Goal: Task Accomplishment & Management: Manage account settings

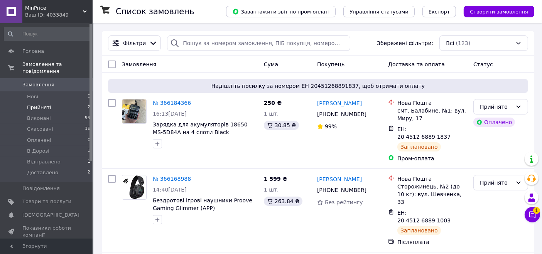
click at [44, 104] on span "Прийняті" at bounding box center [39, 107] width 24 height 7
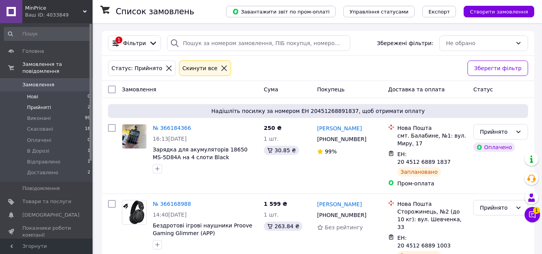
click at [39, 91] on li "Нові 0" at bounding box center [47, 96] width 95 height 11
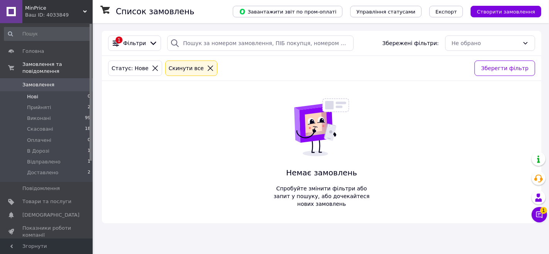
click at [37, 91] on li "Нові 0" at bounding box center [47, 96] width 95 height 11
click at [35, 93] on span "Нові" at bounding box center [32, 96] width 11 height 7
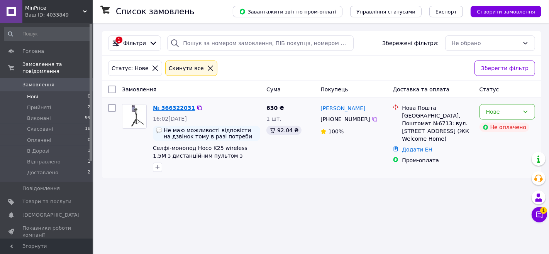
click at [177, 108] on link "№ 366322031" at bounding box center [174, 108] width 42 height 6
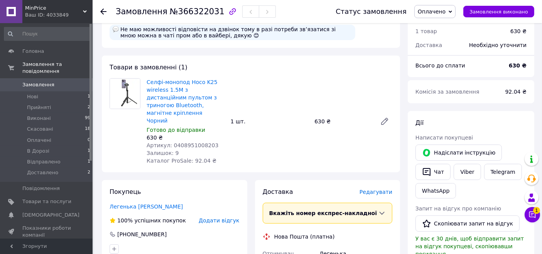
scroll to position [86, 0]
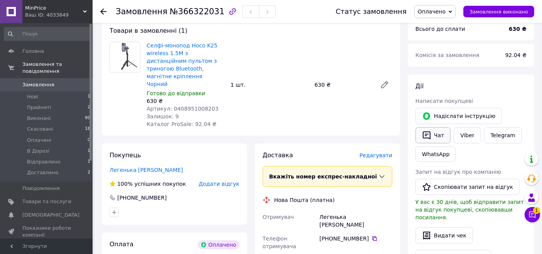
click at [438, 136] on button "Чат" at bounding box center [433, 135] width 35 height 16
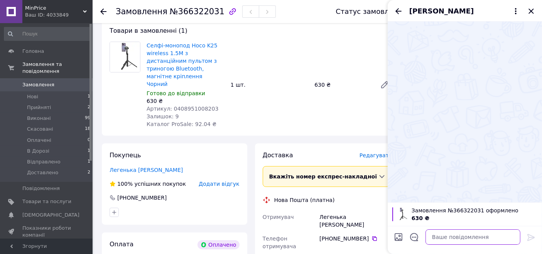
click at [443, 235] on textarea at bounding box center [473, 237] width 95 height 15
paste textarea "Доброго дня! Мене звати [PERSON_NAME]! Я менеджер інтернет-магазину MinPrice!"
type textarea "Доброго дня! Мене звати [PERSON_NAME]! Я менеджер інтернет-магазину MinPrice!"
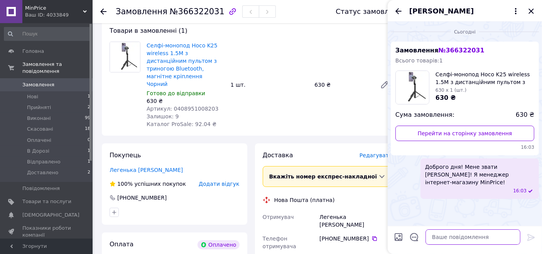
type textarea """
type textarea "Є в наявності [PERSON_NAME] відправимо"
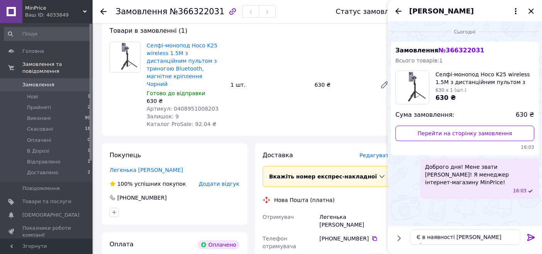
click at [531, 235] on icon at bounding box center [530, 237] width 7 height 7
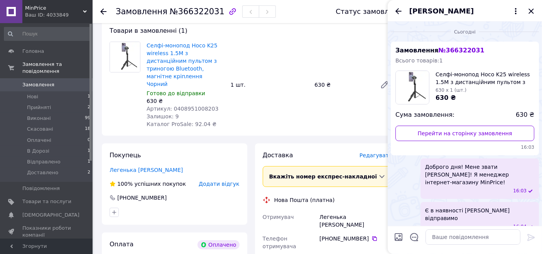
click at [308, 108] on div "Селфі-монопод Hoco K25 wireless 1.5М з дистанційним пультом з триногою Bluetoot…" at bounding box center [270, 85] width 252 height 90
click at [533, 11] on icon "Закрити" at bounding box center [531, 11] width 9 height 9
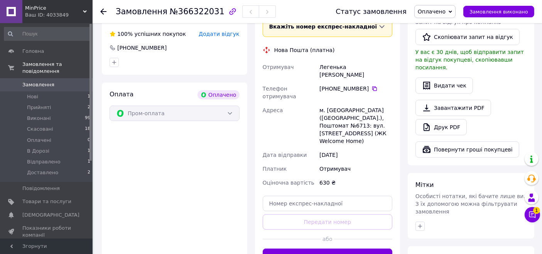
scroll to position [300, 0]
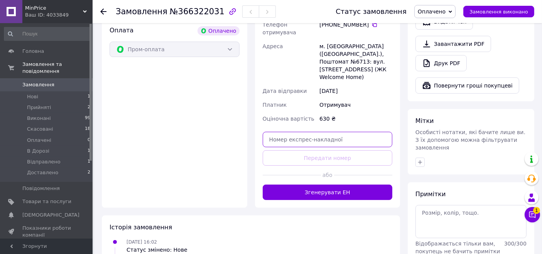
click at [306, 132] on input "text" at bounding box center [328, 139] width 130 height 15
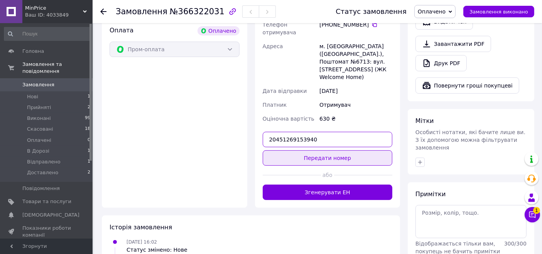
type input "20451269153940"
click at [319, 150] on button "Передати номер" at bounding box center [328, 157] width 130 height 15
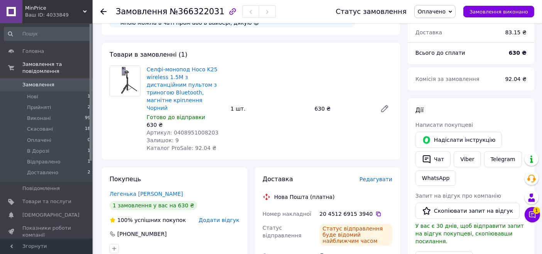
scroll to position [12, 0]
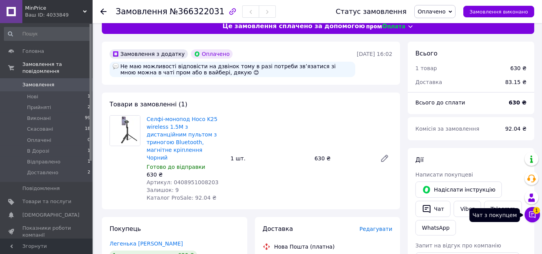
click at [533, 217] on icon at bounding box center [532, 215] width 7 height 7
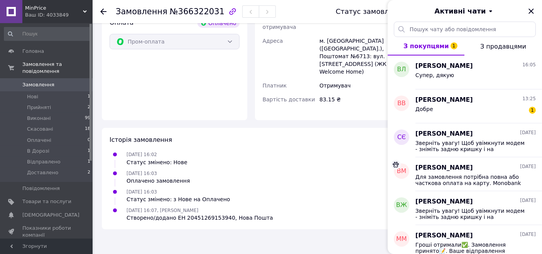
scroll to position [321, 0]
click at [443, 106] on div "Добре 1" at bounding box center [476, 111] width 120 height 12
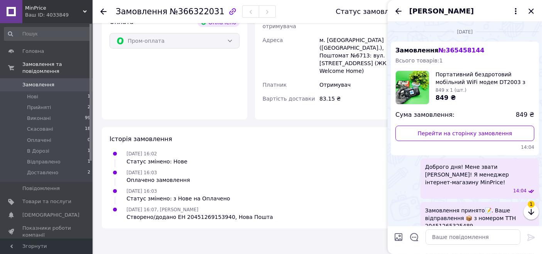
scroll to position [461, 0]
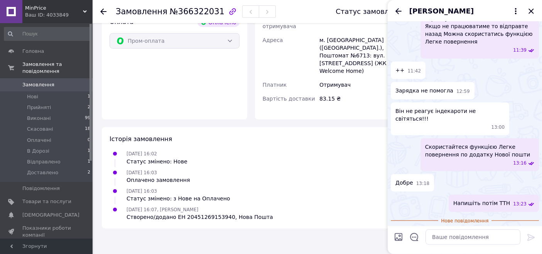
click at [317, 169] on div "[DATE] 16:03 Оплачено замовлення" at bounding box center [251, 176] width 289 height 15
click at [397, 7] on icon "Назад" at bounding box center [398, 11] width 9 height 9
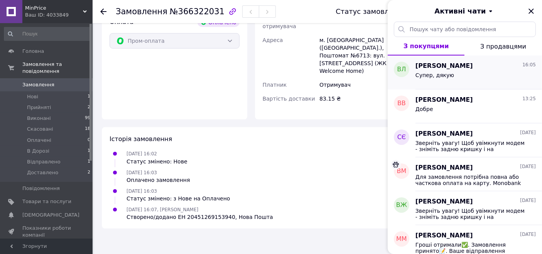
click at [429, 76] on span "Супер, дякую" at bounding box center [435, 75] width 39 height 6
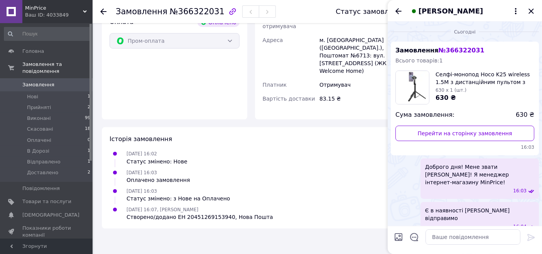
scroll to position [9, 0]
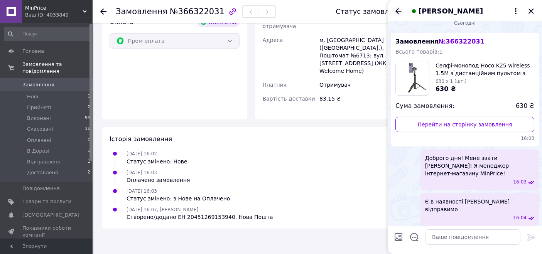
click at [396, 8] on icon "Назад" at bounding box center [398, 11] width 9 height 9
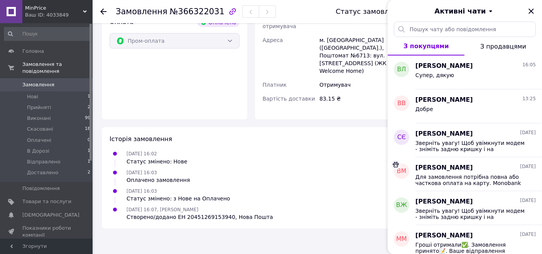
click at [311, 187] on div "[DATE] 16:03 Статус змінено: з Нове на Оплачено" at bounding box center [251, 194] width 289 height 15
click at [530, 10] on icon "Закрити" at bounding box center [531, 10] width 5 height 5
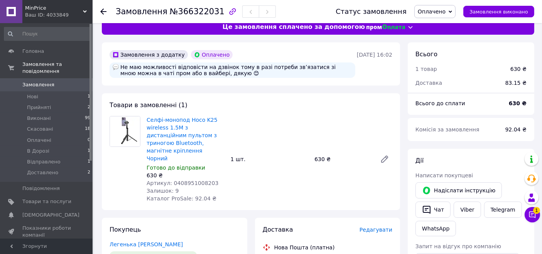
scroll to position [0, 0]
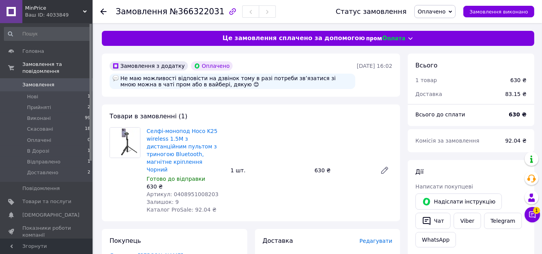
click at [446, 8] on span "Оплачено" at bounding box center [432, 11] width 28 height 6
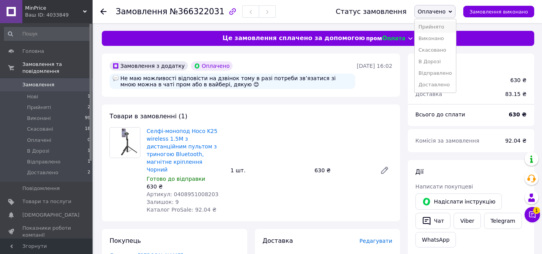
click at [445, 25] on li "Прийнято" at bounding box center [435, 27] width 41 height 12
click at [41, 104] on span "Прийняті" at bounding box center [39, 107] width 24 height 7
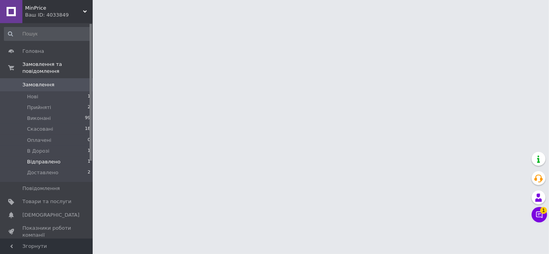
click at [44, 159] on span "Відправлено" at bounding box center [44, 162] width 34 height 7
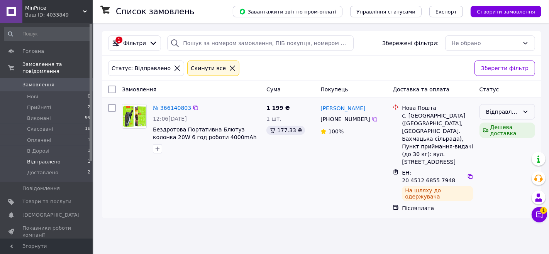
click at [508, 110] on div "Відправлено" at bounding box center [502, 112] width 33 height 8
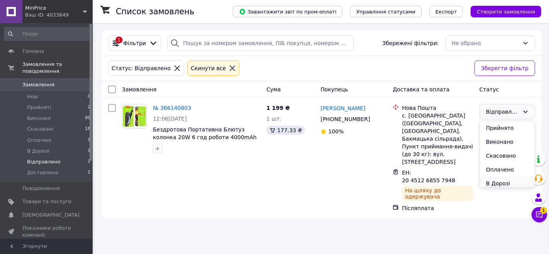
click at [502, 179] on li "В Дорозі" at bounding box center [507, 184] width 55 height 14
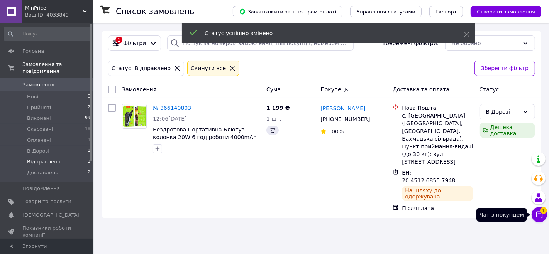
click at [536, 212] on icon at bounding box center [539, 215] width 7 height 7
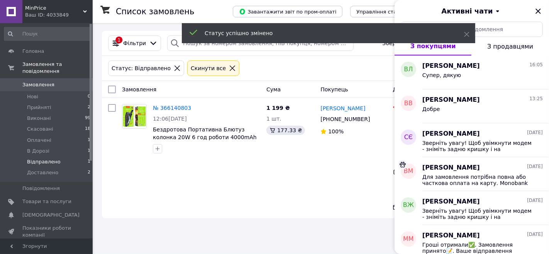
click at [311, 209] on div "Список замовлень Завантажити звіт по пром-оплаті Управління статусами Експорт С…" at bounding box center [321, 127] width 455 height 254
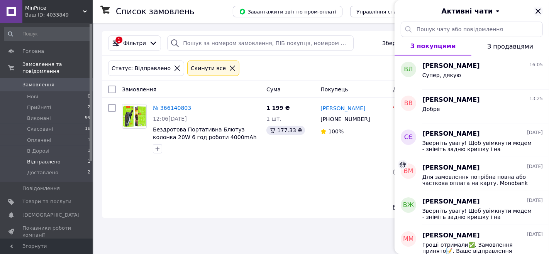
click at [538, 10] on icon "Закрити" at bounding box center [537, 10] width 5 height 5
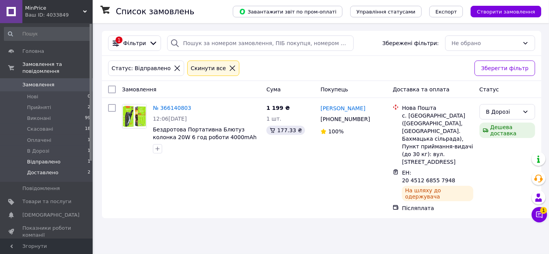
click at [45, 169] on span "Доставлено" at bounding box center [42, 172] width 31 height 7
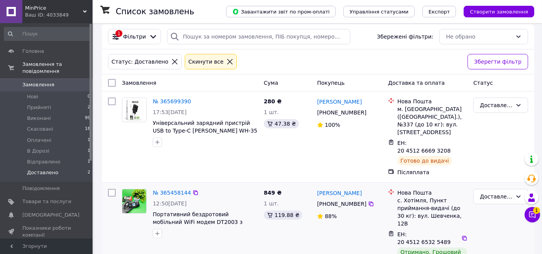
scroll to position [8, 0]
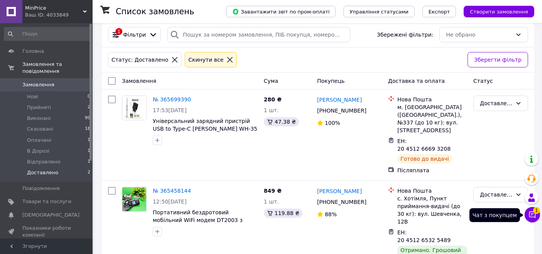
click at [538, 211] on span "1" at bounding box center [536, 210] width 7 height 7
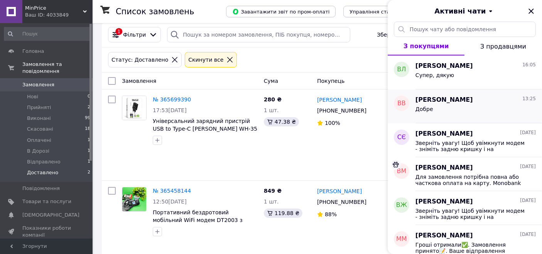
click at [471, 109] on div "Добре" at bounding box center [476, 111] width 120 height 12
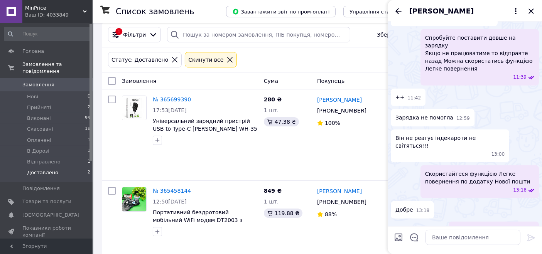
scroll to position [447, 0]
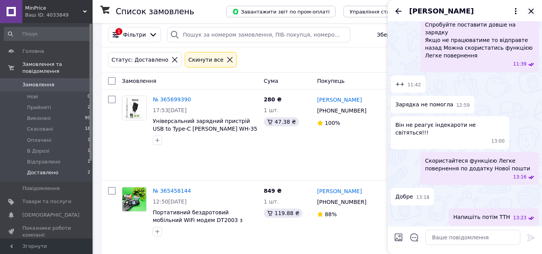
click at [532, 11] on icon "Закрити" at bounding box center [531, 10] width 5 height 5
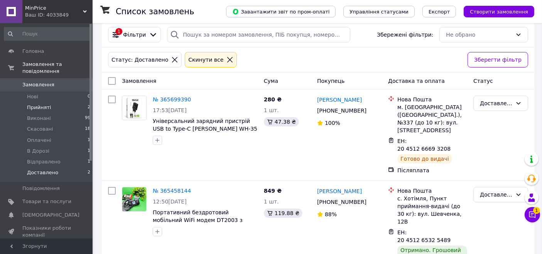
click at [32, 104] on span "Прийняті" at bounding box center [39, 107] width 24 height 7
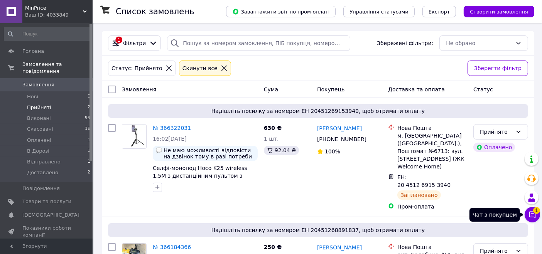
click at [533, 216] on icon at bounding box center [533, 215] width 8 height 8
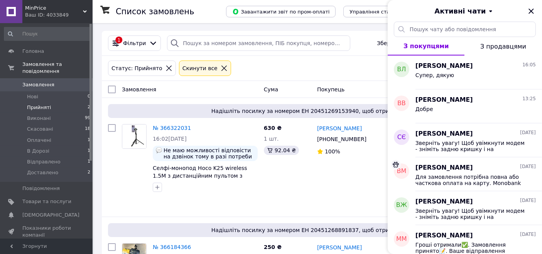
click at [508, 47] on span "З продавцями" at bounding box center [503, 46] width 46 height 7
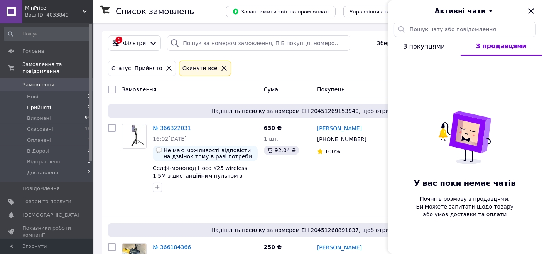
click at [431, 44] on span "З покупцями" at bounding box center [424, 46] width 42 height 7
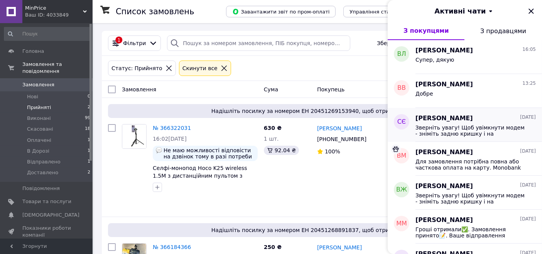
scroll to position [43, 0]
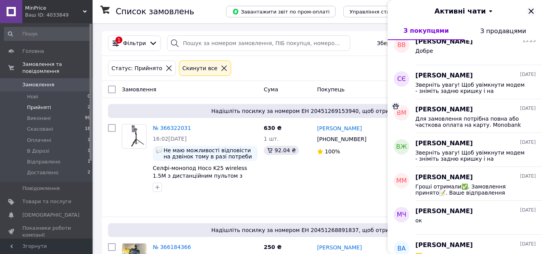
click at [530, 12] on icon "Закрити" at bounding box center [531, 11] width 9 height 9
